Goal: Information Seeking & Learning: Learn about a topic

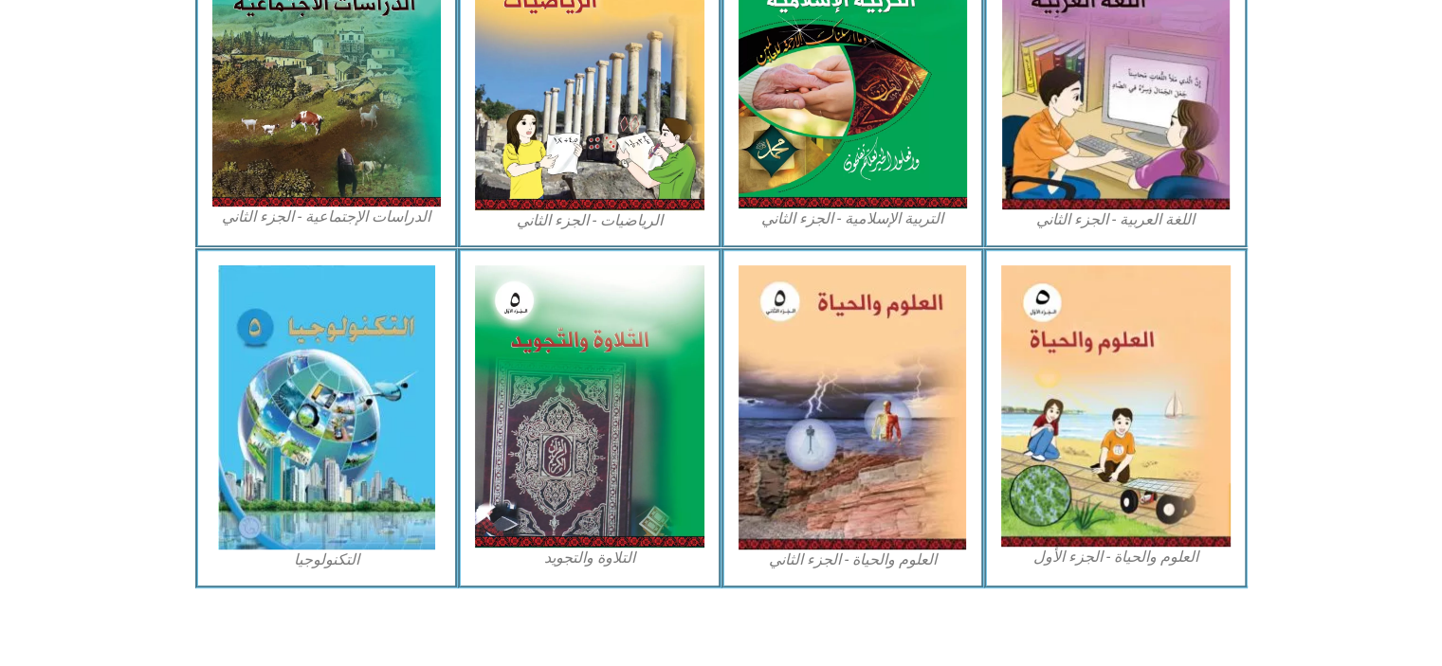
scroll to position [1029, 0]
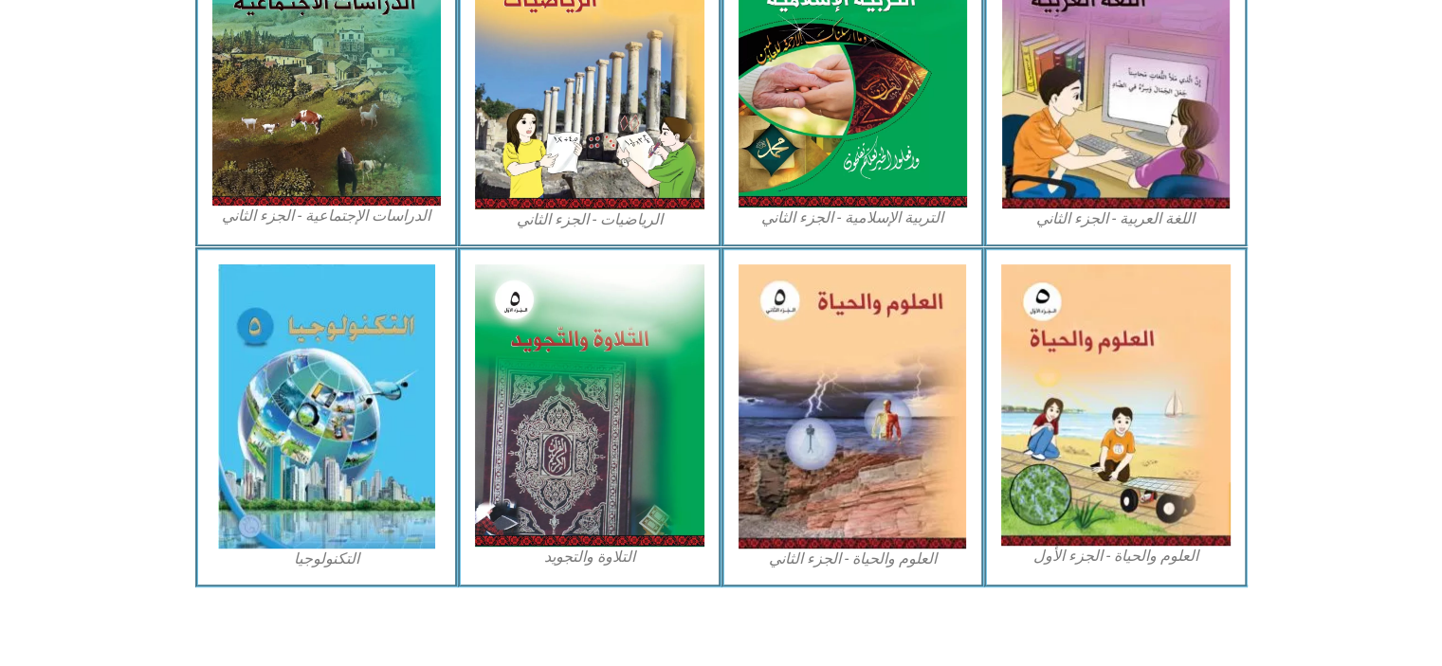
click at [1076, 439] on img at bounding box center [1115, 404] width 229 height 281
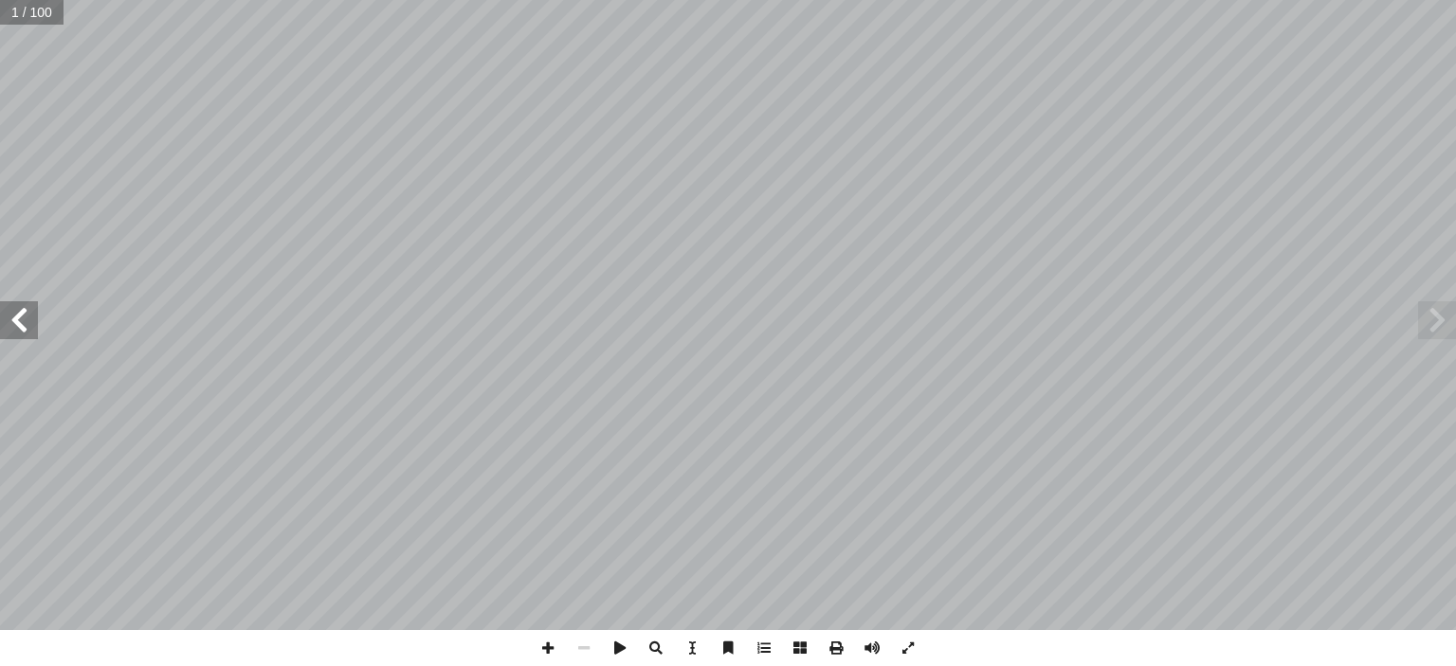
click at [19, 324] on span at bounding box center [19, 320] width 38 height 38
click at [19, 318] on span at bounding box center [19, 320] width 38 height 38
click at [25, 317] on span at bounding box center [19, 320] width 38 height 38
click at [26, 321] on span at bounding box center [19, 320] width 38 height 38
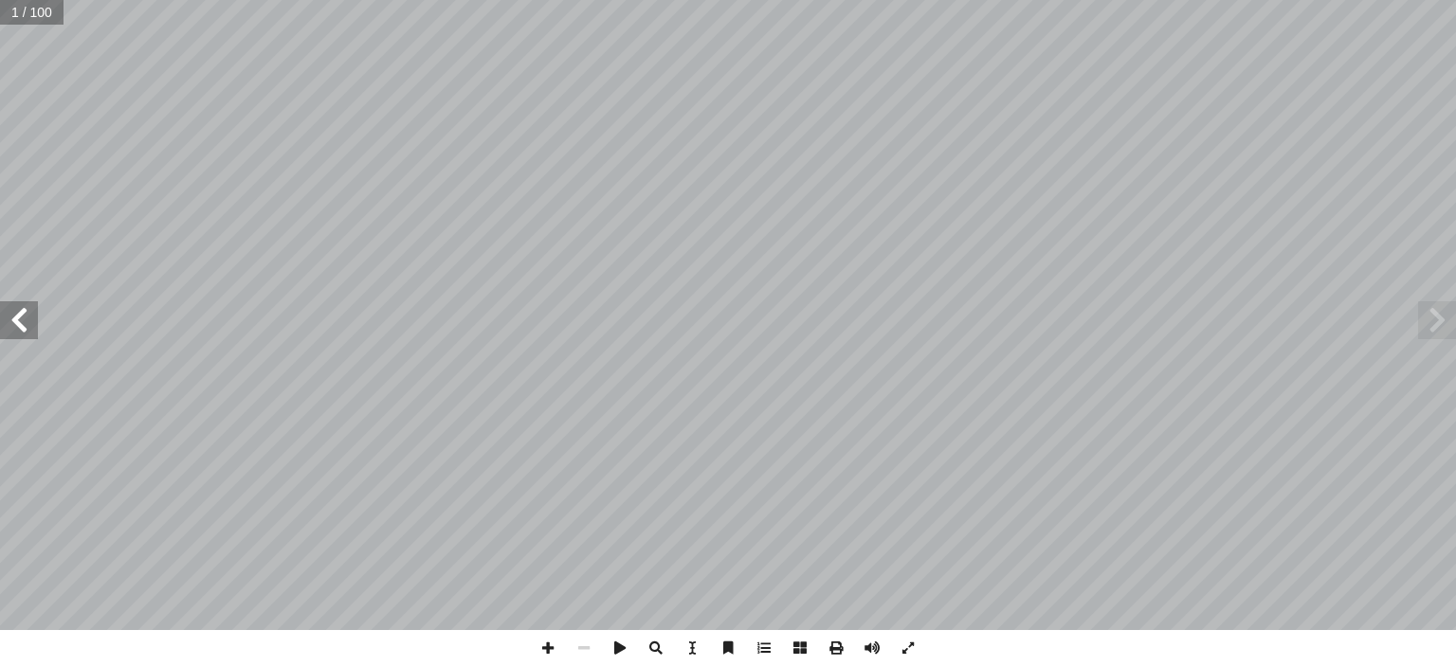
click at [35, 324] on span at bounding box center [19, 320] width 38 height 38
click at [33, 330] on span at bounding box center [19, 320] width 38 height 38
click at [35, 324] on span at bounding box center [19, 320] width 38 height 38
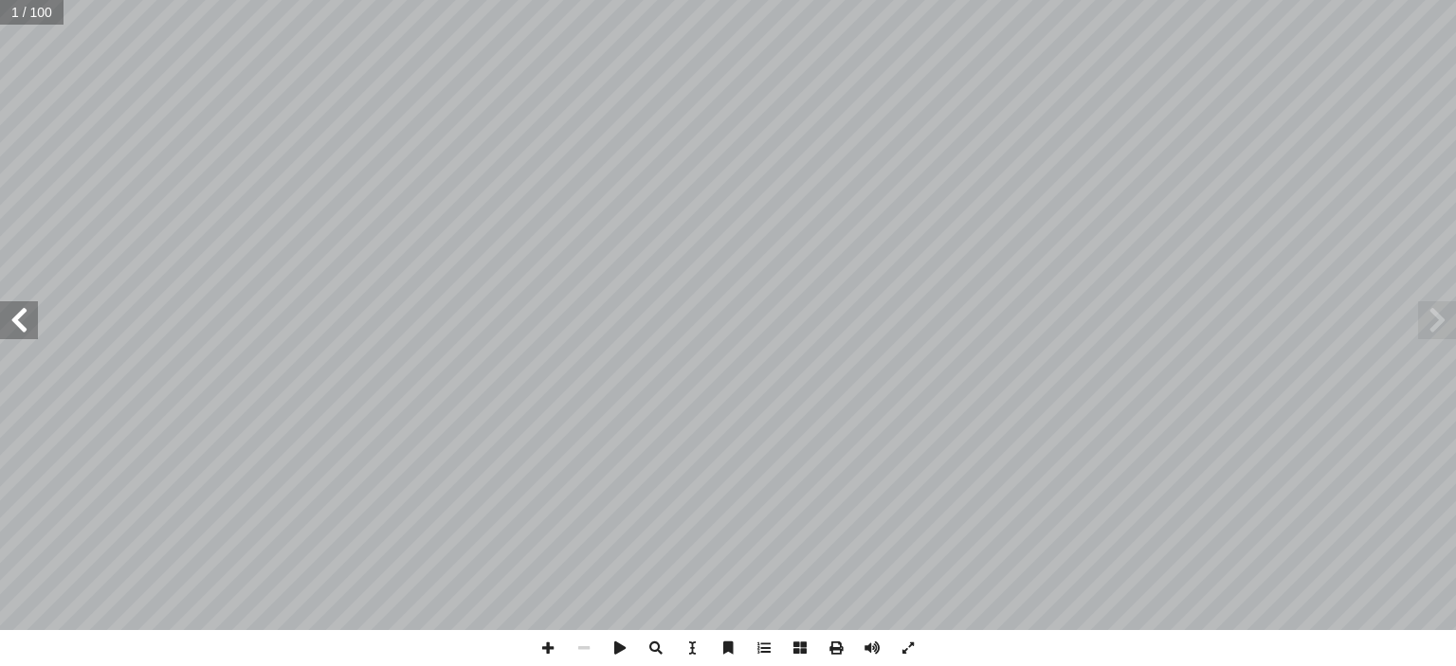
click at [26, 323] on span at bounding box center [19, 320] width 38 height 38
click at [24, 324] on span at bounding box center [19, 320] width 38 height 38
click at [19, 328] on span at bounding box center [19, 320] width 38 height 38
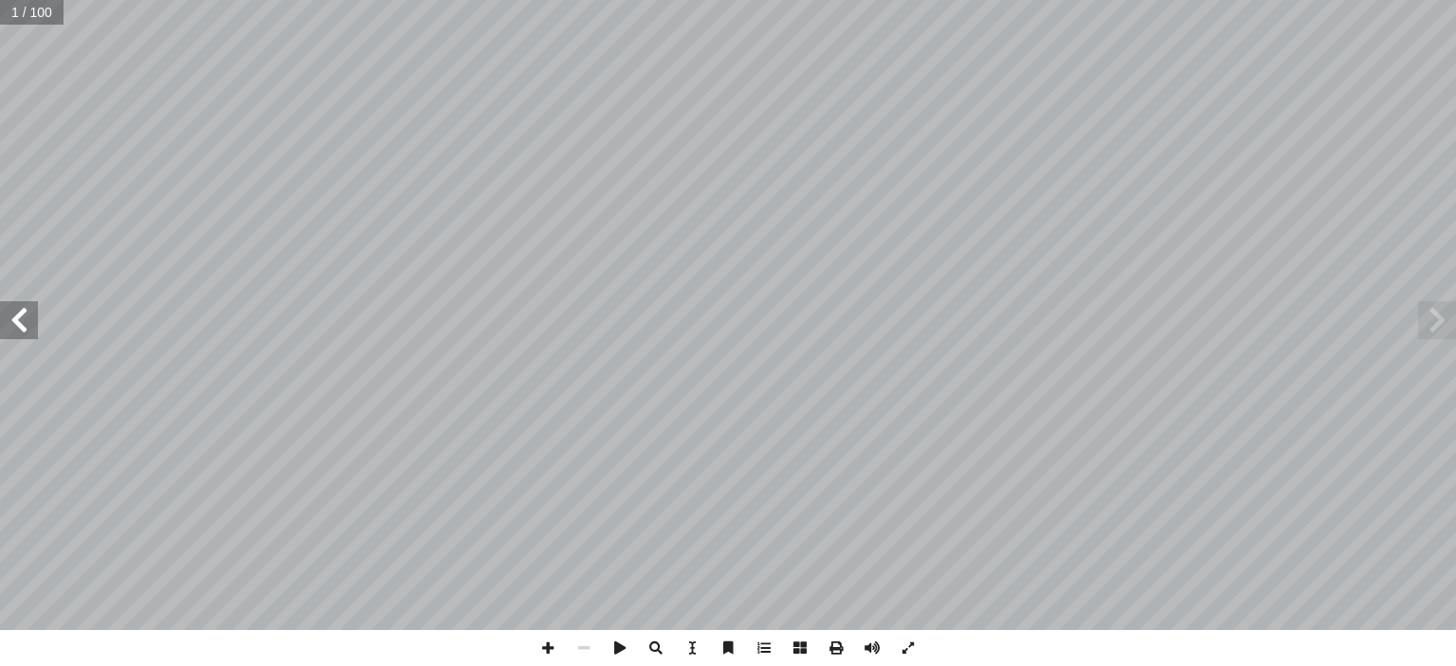
click at [19, 328] on span at bounding box center [19, 320] width 38 height 38
click at [26, 324] on span at bounding box center [19, 320] width 38 height 38
click at [26, 328] on span at bounding box center [19, 320] width 38 height 38
click at [25, 315] on span at bounding box center [19, 320] width 38 height 38
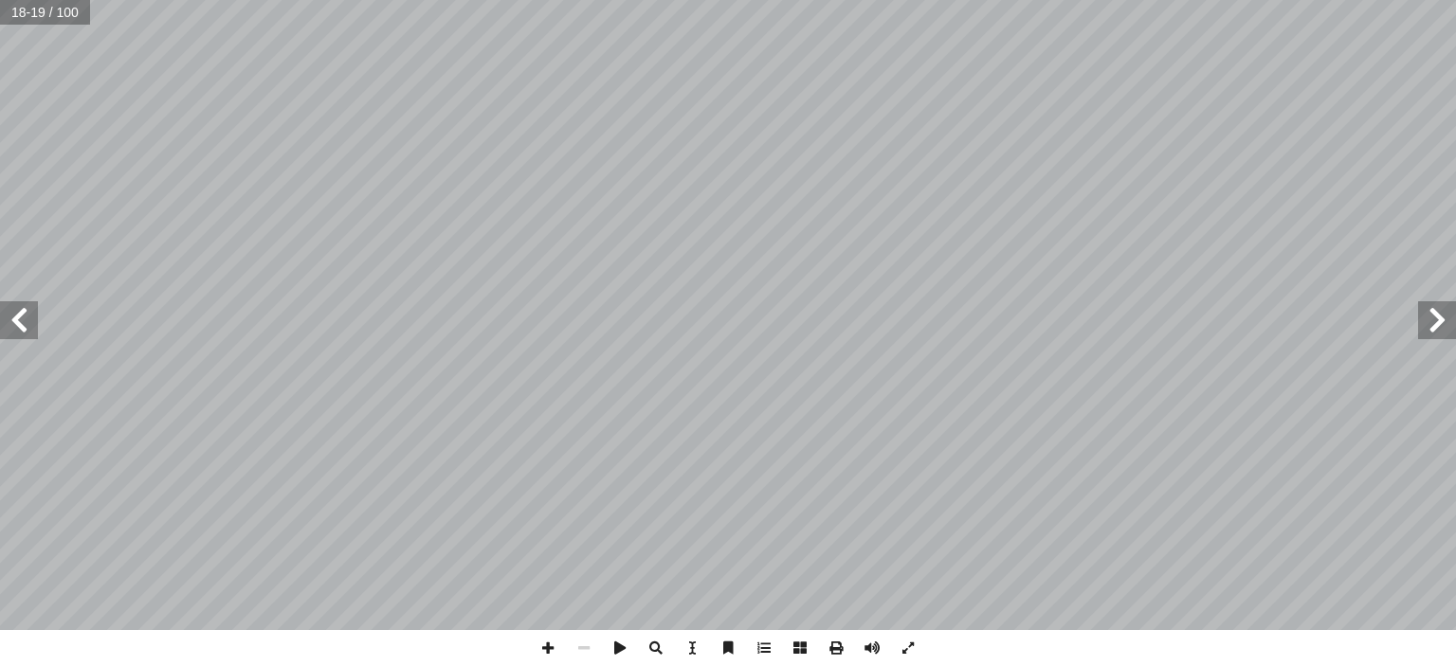
click at [32, 319] on span at bounding box center [19, 320] width 38 height 38
click at [34, 317] on span at bounding box center [19, 320] width 38 height 38
click at [36, 326] on span at bounding box center [19, 320] width 38 height 38
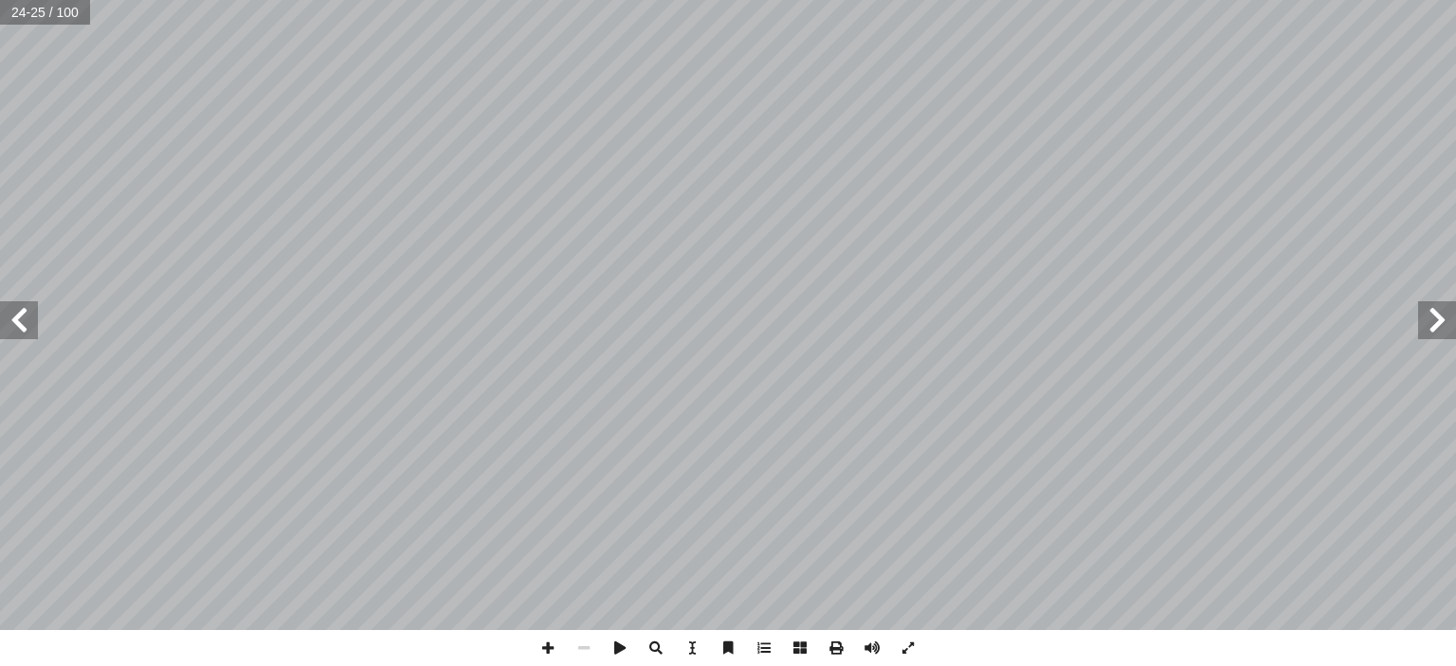
click at [33, 320] on span at bounding box center [19, 320] width 38 height 38
click at [32, 326] on span at bounding box center [19, 320] width 38 height 38
click at [32, 324] on span at bounding box center [19, 320] width 38 height 38
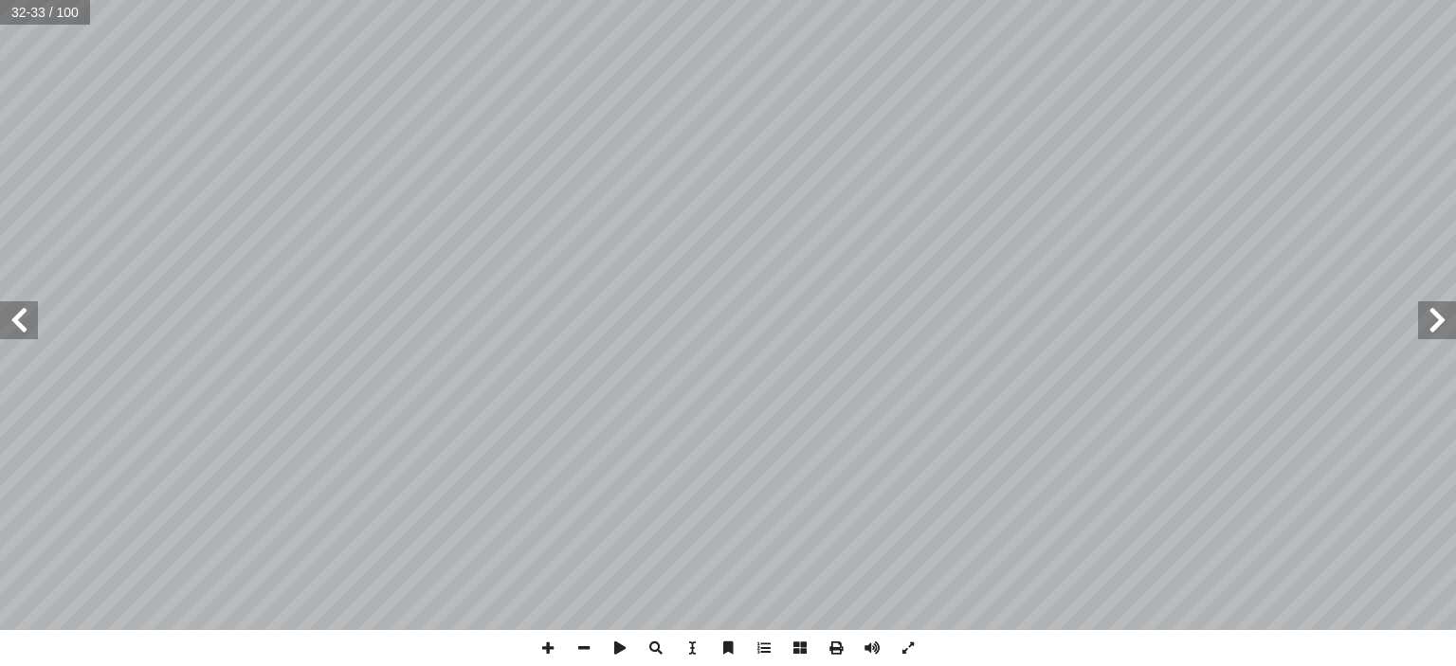
click at [21, 321] on span at bounding box center [19, 320] width 38 height 38
